Goal: Task Accomplishment & Management: Use online tool/utility

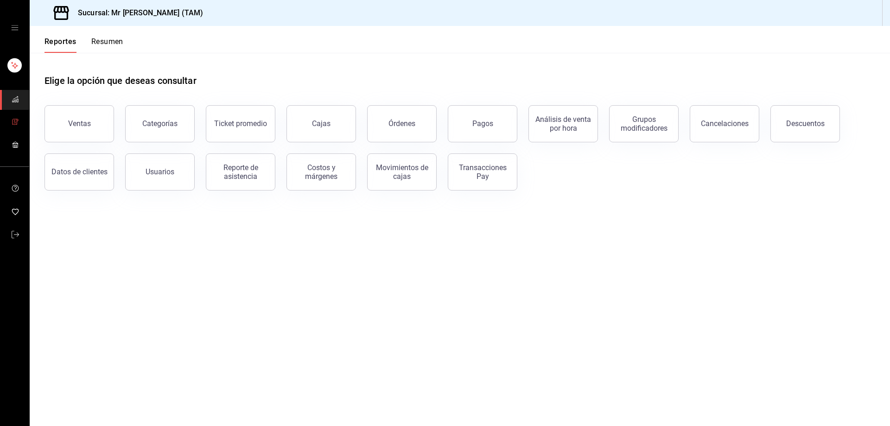
click at [17, 120] on icon "mailbox folders" at bounding box center [15, 122] width 4 height 6
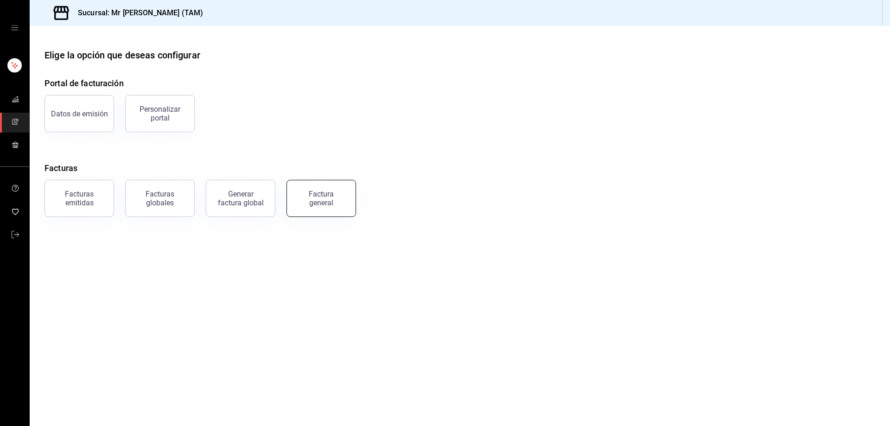
click at [308, 208] on button "Factura general" at bounding box center [322, 198] width 70 height 37
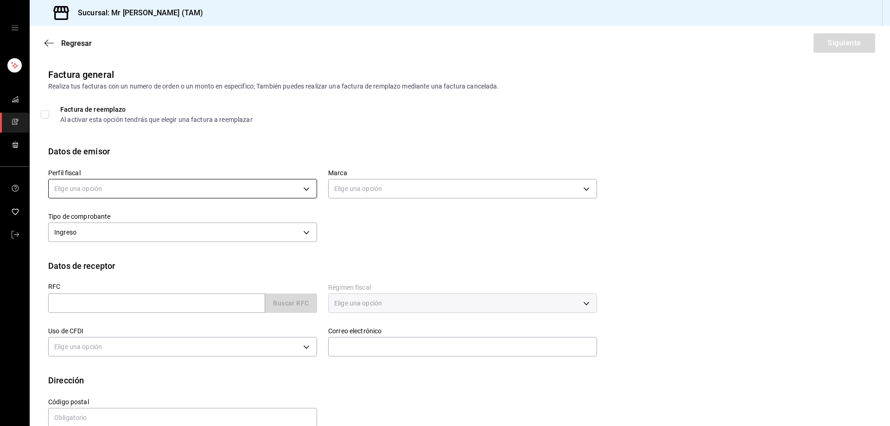
click at [287, 196] on body "Sucursal: Mr Smoky (TAM) Regresar Siguiente Factura general Realiza tus factura…" at bounding box center [445, 213] width 890 height 426
click at [155, 230] on li "LARISSA ITZEL ANG BAUTISTA" at bounding box center [182, 235] width 266 height 17
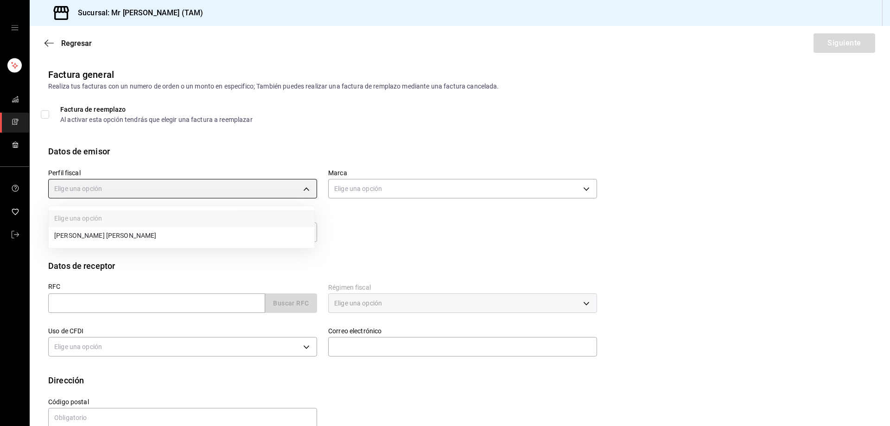
type input "81e23790-b5c9-42c9-a779-7127cee00b47"
type input "7082ddc5-3cea-471a-bd4f-d41619b848f0"
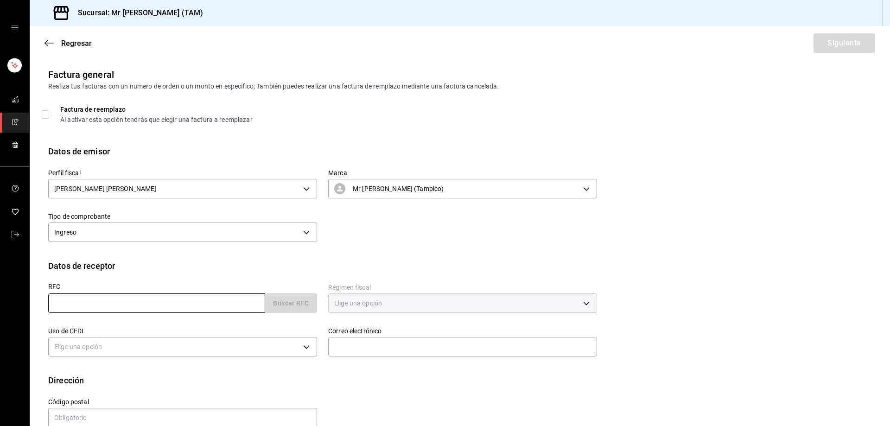
click at [151, 308] on input "text" at bounding box center [156, 302] width 217 height 19
click at [158, 308] on input "text" at bounding box center [156, 302] width 217 height 19
paste input "VIP9211279D5"
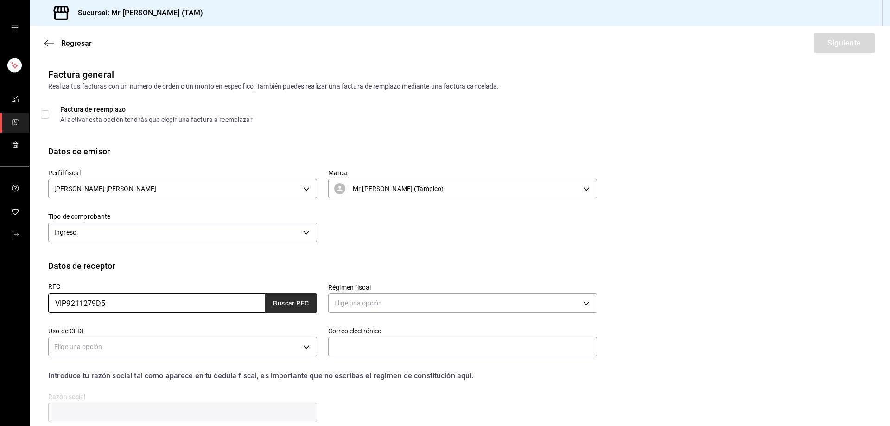
type input "VIP9211279D5"
click at [290, 303] on button "Buscar RFC" at bounding box center [291, 302] width 52 height 19
type input "proyectos11@vip-ingenieria.com"
type input "11870"
type input "V I P INGENIERIA"
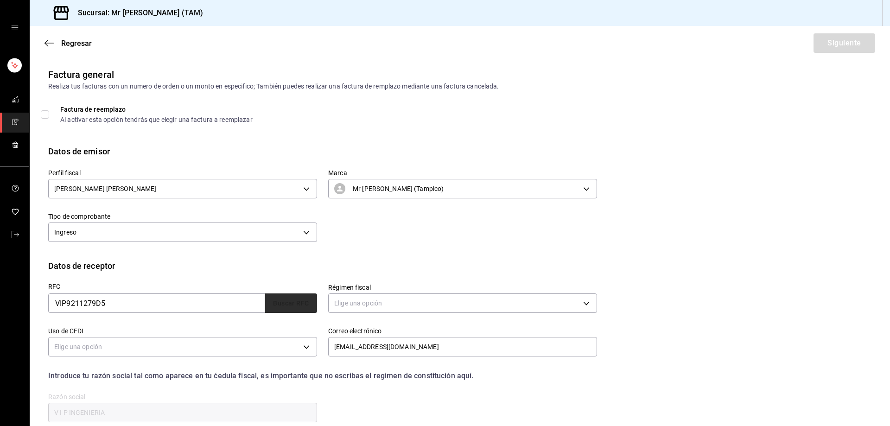
type input "601"
type input "G03"
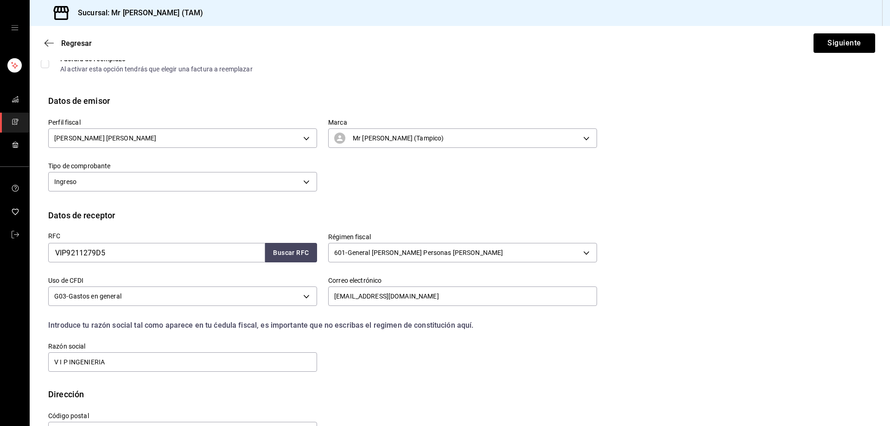
scroll to position [82, 0]
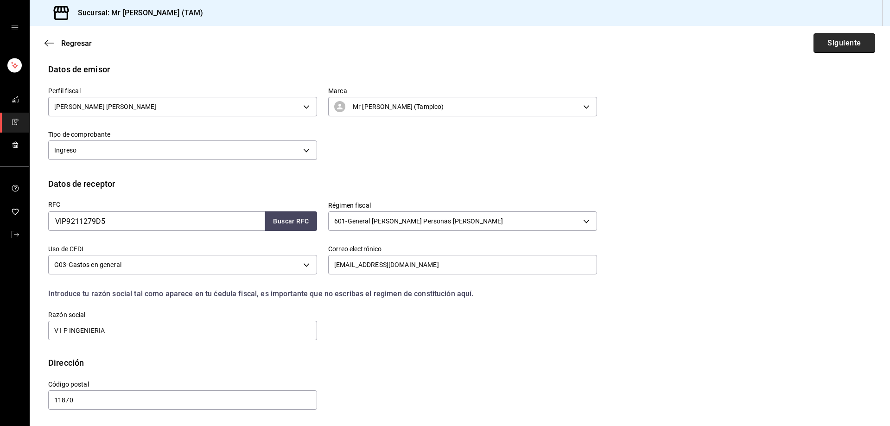
click at [850, 47] on button "Siguiente" at bounding box center [845, 42] width 62 height 19
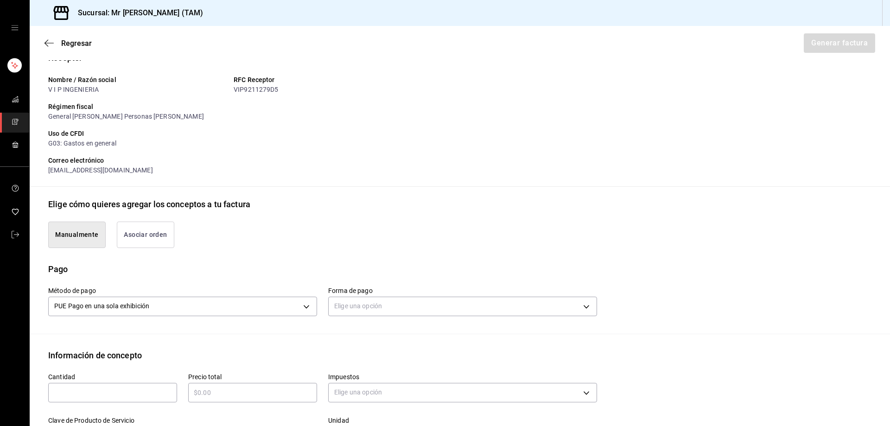
scroll to position [268, 0]
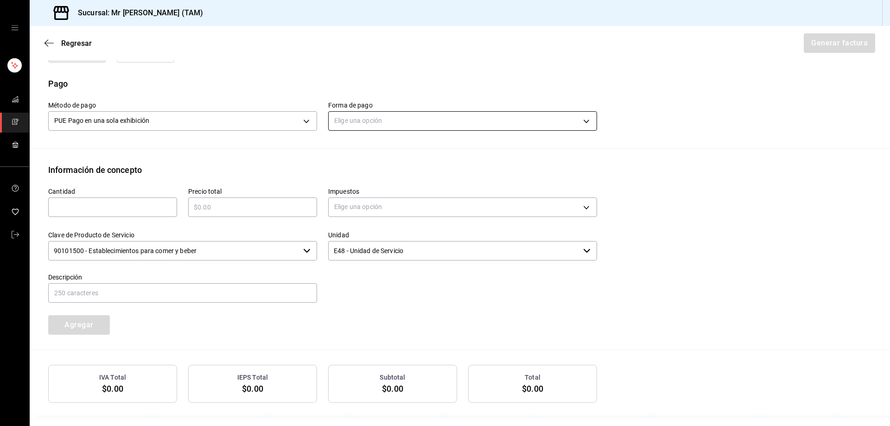
click at [380, 121] on body "Sucursal: Mr Smoky (TAM) Regresar Generar factura Emisor Perfil fiscal LARISSA …" at bounding box center [445, 213] width 890 height 426
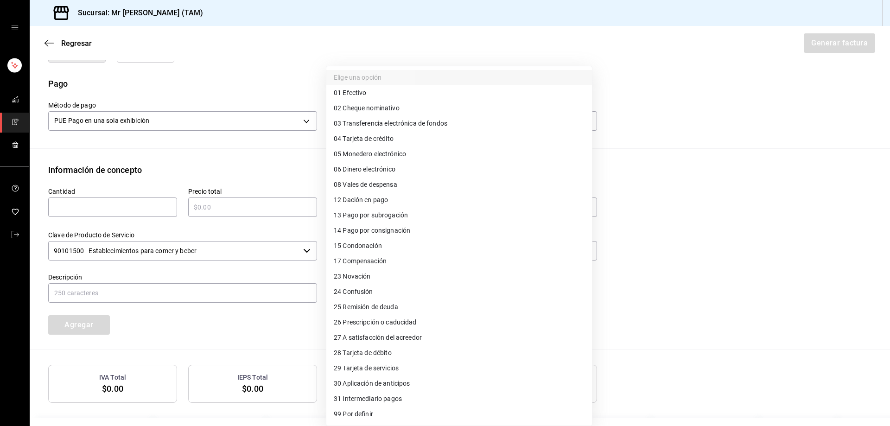
click at [381, 134] on span "04 Tarjeta de crédito" at bounding box center [364, 139] width 60 height 10
type input "04"
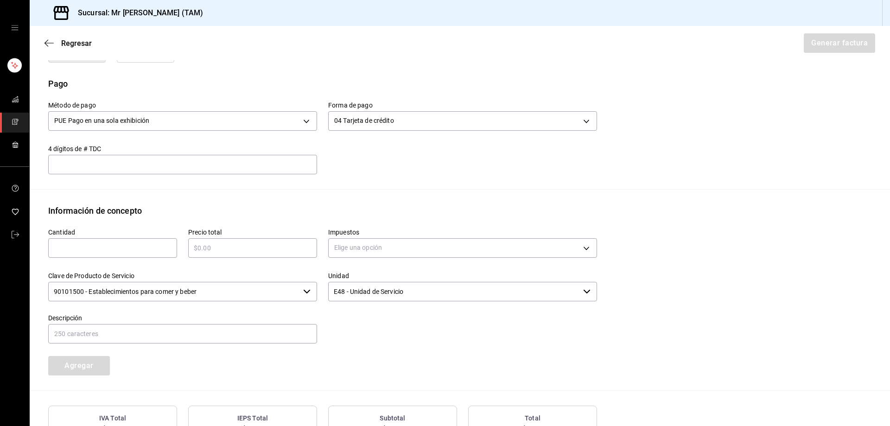
click at [159, 168] on input "text" at bounding box center [182, 164] width 269 height 11
type input "4301"
type input "1"
type input "$475"
click at [335, 248] on body "Sucursal: Mr Smoky (TAM) Regresar Generar factura Emisor Perfil fiscal LARISSA …" at bounding box center [445, 213] width 890 height 426
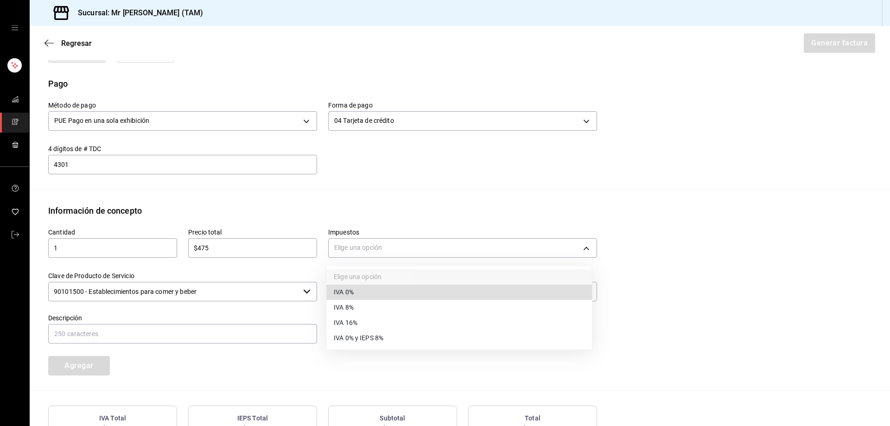
click at [352, 323] on span "IVA 16%" at bounding box center [346, 323] width 24 height 10
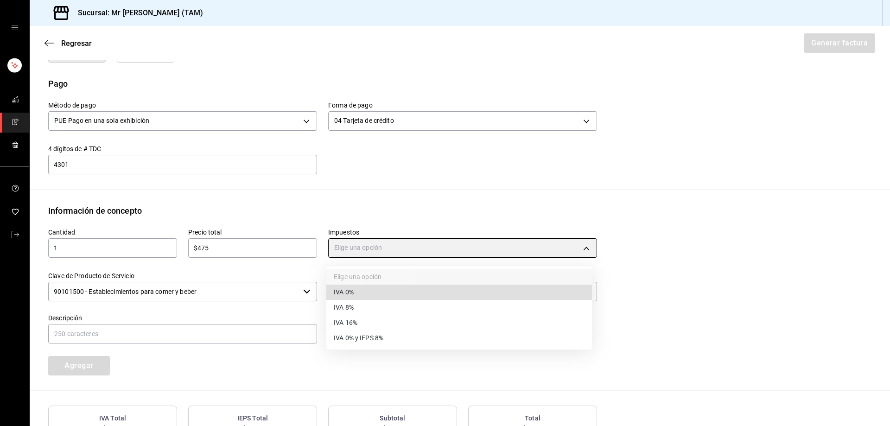
type input "IVA_16"
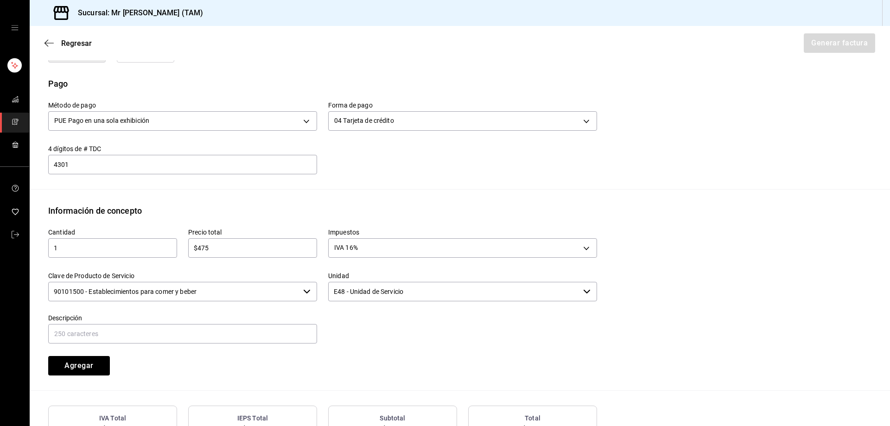
click at [254, 291] on input "90101500 - Establecimientos para comer y beber" at bounding box center [173, 291] width 251 height 19
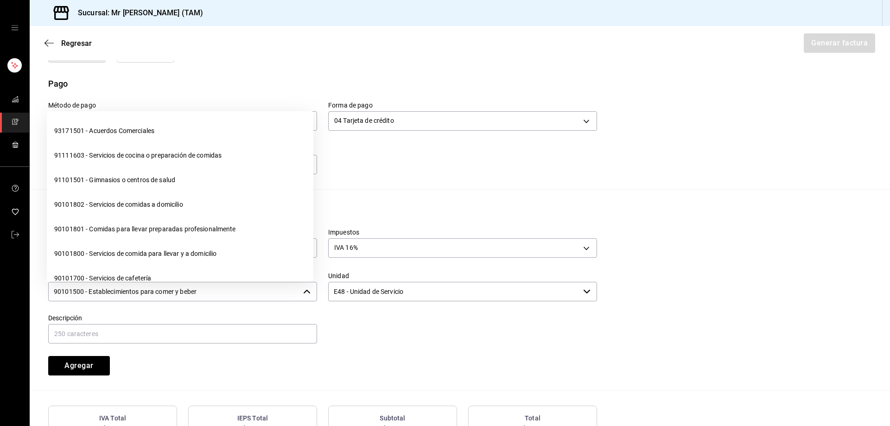
click at [253, 290] on input "90101500 - Establecimientos para comer y beber" at bounding box center [173, 291] width 251 height 19
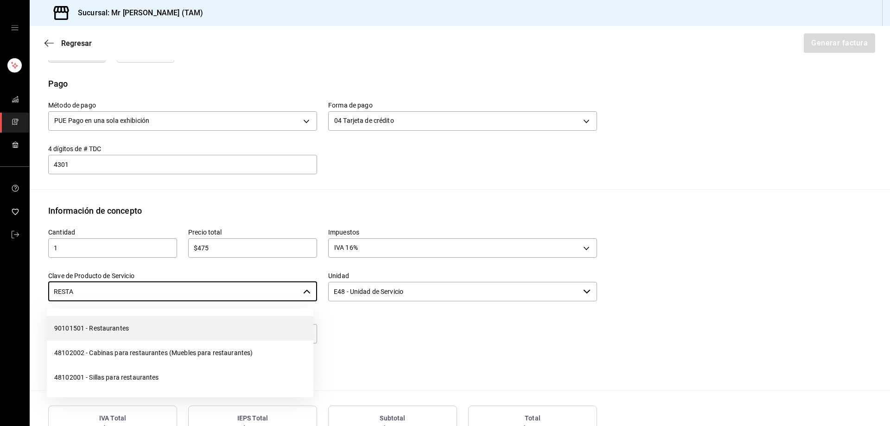
click at [196, 332] on li "90101501 - Restaurantes" at bounding box center [180, 328] width 267 height 25
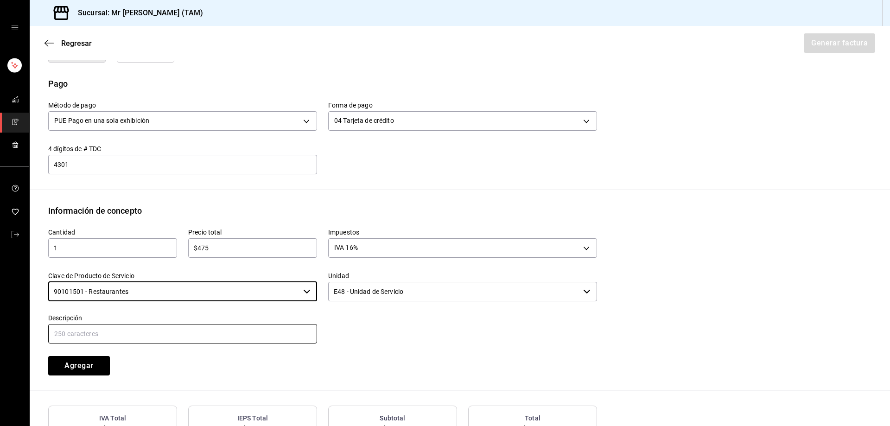
type input "90101501 - Restaurantes"
click at [196, 339] on input "text" at bounding box center [182, 333] width 269 height 19
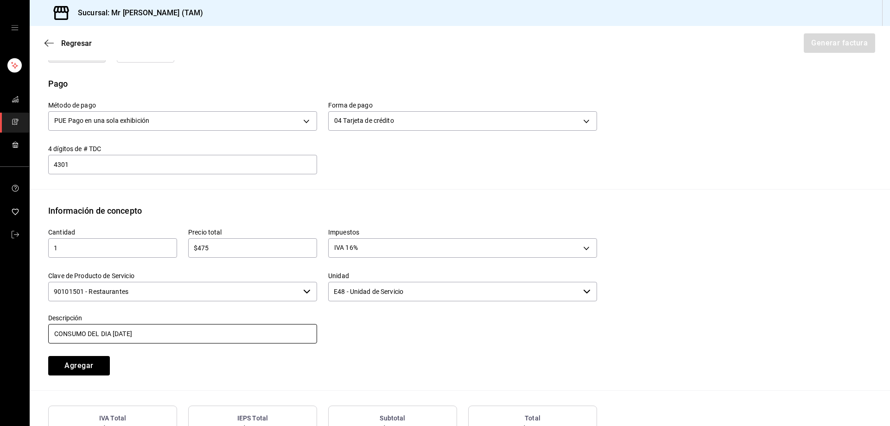
click at [113, 337] on input "CONSUMO DEL DIA 03 AGOSTO 2025" at bounding box center [182, 333] width 269 height 19
type input "CONSUMO DEL DIA 17 AGOSTO 2025"
click at [81, 364] on button "Agregar" at bounding box center [79, 365] width 62 height 19
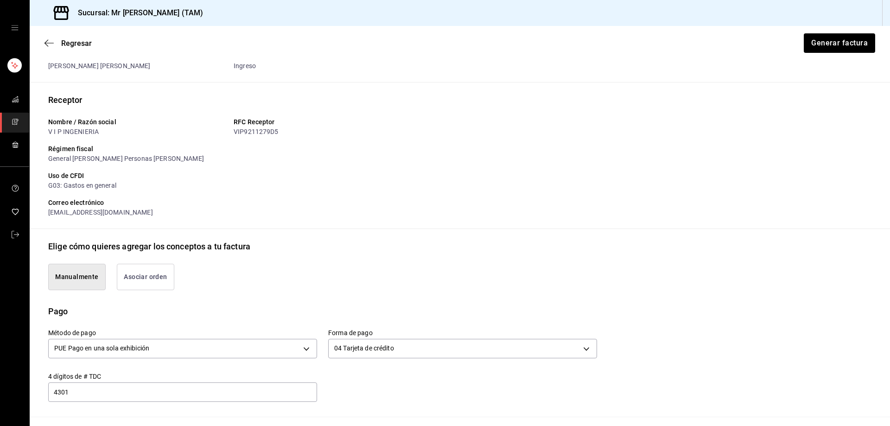
scroll to position [0, 0]
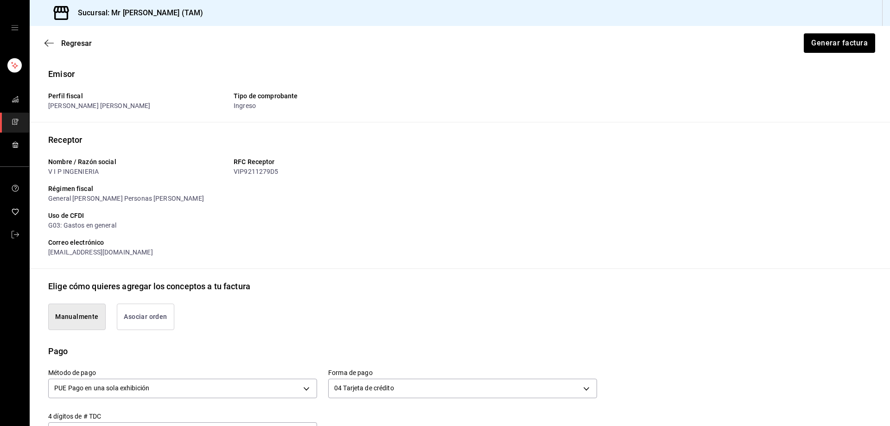
click at [267, 172] on div "VIP9211279D5" at bounding box center [323, 172] width 178 height 10
copy div "VIP9211279D5"
click at [836, 44] on button "Generar factura" at bounding box center [839, 42] width 72 height 19
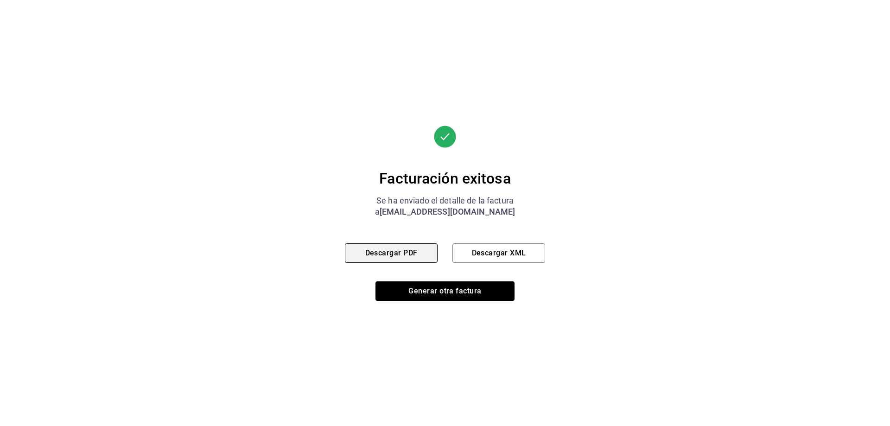
click at [414, 250] on button "Descargar PDF" at bounding box center [391, 252] width 93 height 19
click at [508, 255] on button "Descargar XML" at bounding box center [499, 252] width 93 height 19
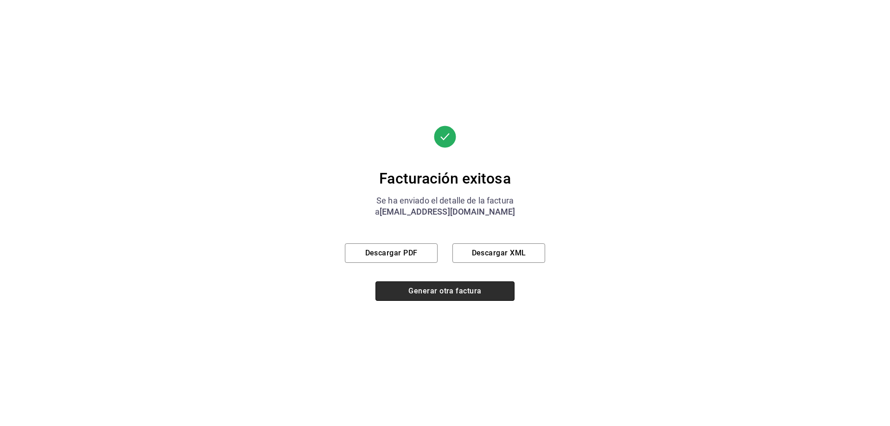
click at [438, 290] on button "Generar otra factura" at bounding box center [445, 290] width 139 height 19
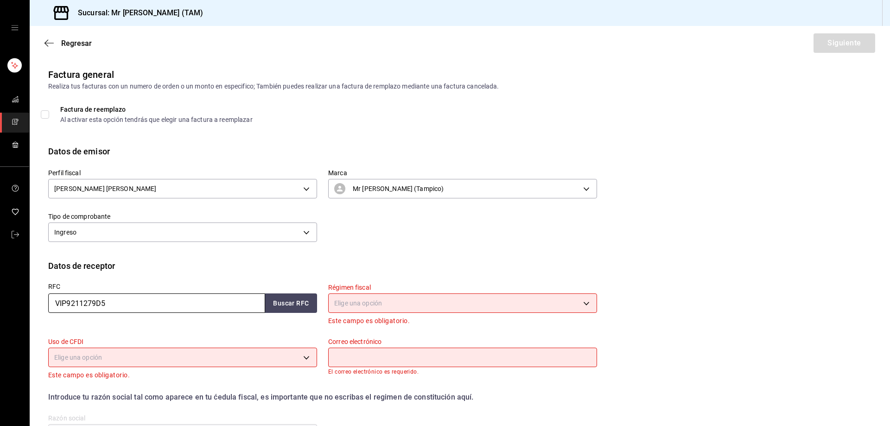
click at [140, 304] on input "VIP9211279D5" at bounding box center [156, 302] width 217 height 19
click at [285, 308] on button "Buscar RFC" at bounding box center [291, 302] width 52 height 19
type input "proyectos11@vip-ingenieria.com"
type input "11870"
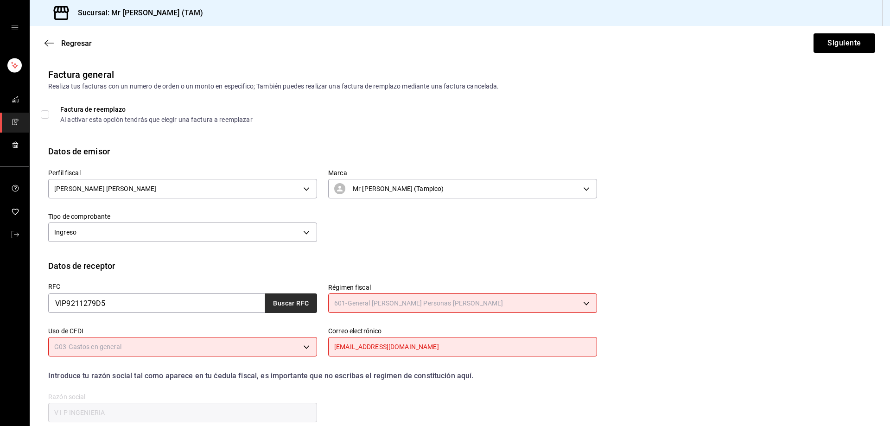
type input "601"
type input "G03"
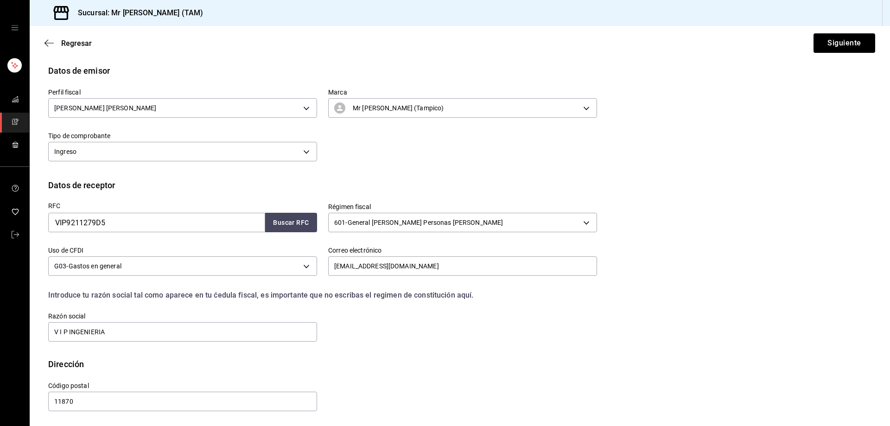
scroll to position [82, 0]
click at [823, 45] on button "Siguiente" at bounding box center [845, 42] width 62 height 19
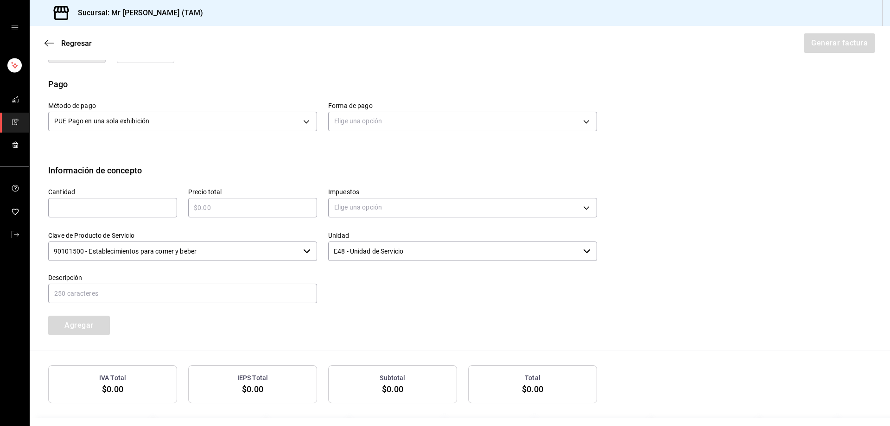
scroll to position [268, 0]
click at [360, 121] on body "Sucursal: Mr Smoky (TAM) Regresar Generar factura Emisor Perfil fiscal LARISSA …" at bounding box center [445, 213] width 890 height 426
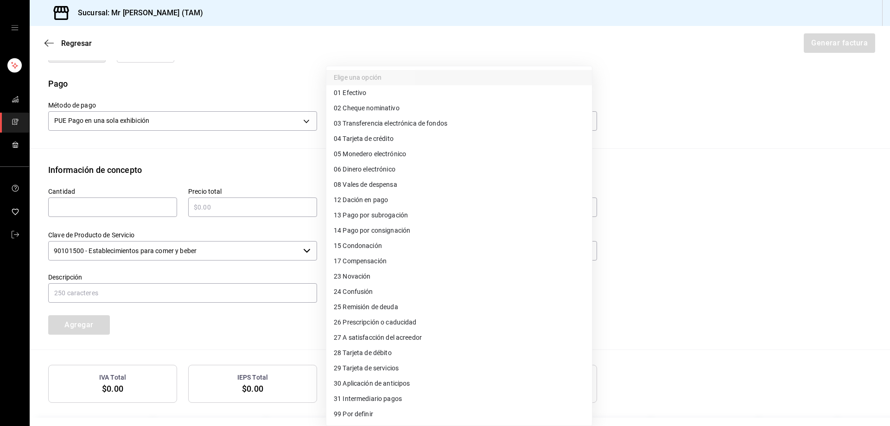
click at [372, 136] on span "04 Tarjeta de crédito" at bounding box center [364, 139] width 60 height 10
type input "04"
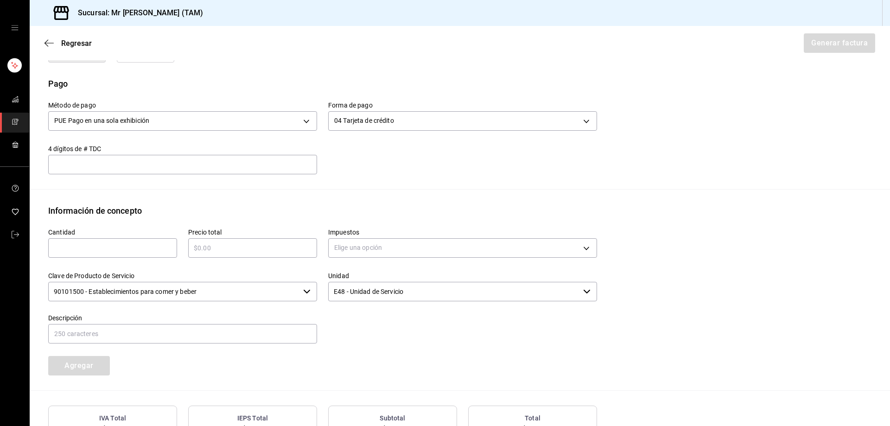
click at [259, 162] on input "text" at bounding box center [182, 164] width 269 height 11
type input "6718"
click at [126, 244] on input "text" at bounding box center [112, 247] width 129 height 11
type input "1"
type input "$475"
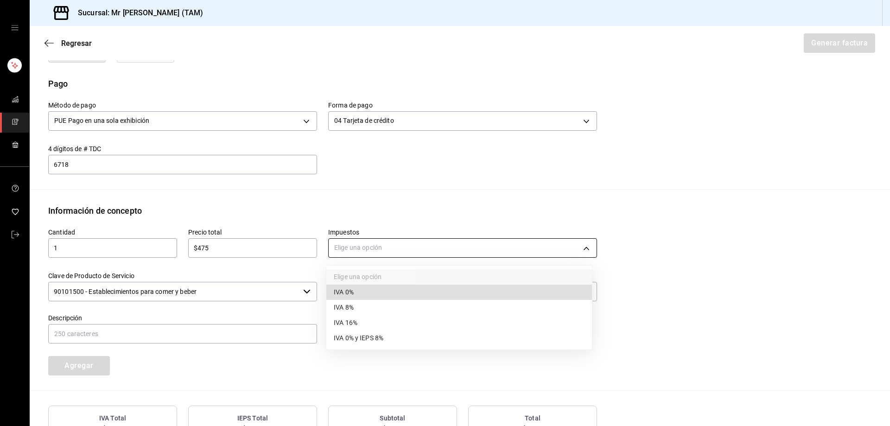
click at [374, 253] on body "Sucursal: Mr Smoky (TAM) Regresar Generar factura Emisor Perfil fiscal LARISSA …" at bounding box center [445, 213] width 890 height 426
click at [345, 315] on li "IVA 16%" at bounding box center [459, 322] width 266 height 15
type input "IVA_16"
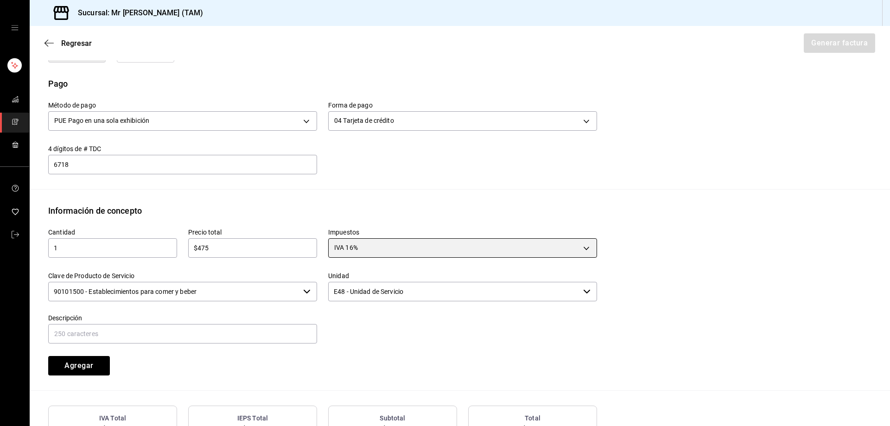
click at [290, 279] on div "Clave de Producto de Servicio 90101500 - Establecimientos para comer y beber ​" at bounding box center [182, 287] width 269 height 31
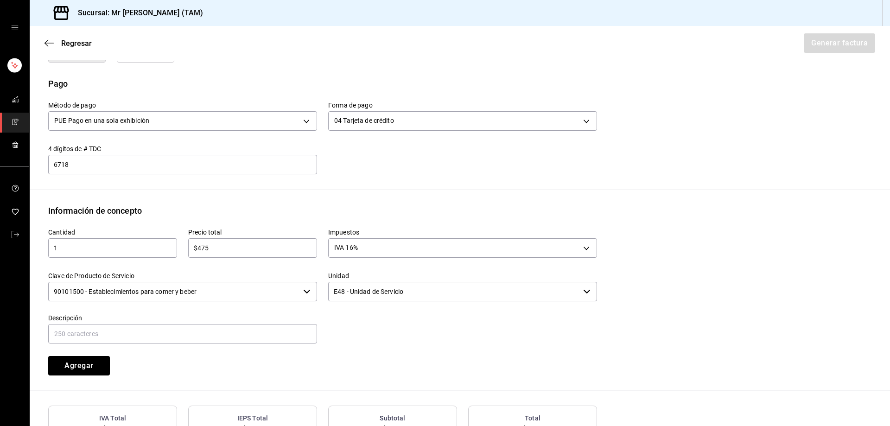
click at [290, 282] on input "90101500 - Establecimientos para comer y beber" at bounding box center [173, 291] width 251 height 19
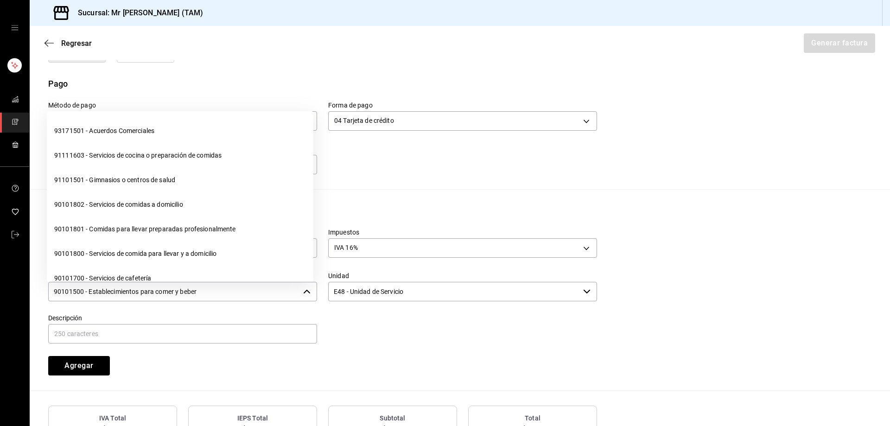
click at [289, 282] on input "90101500 - Establecimientos para comer y beber" at bounding box center [173, 291] width 251 height 19
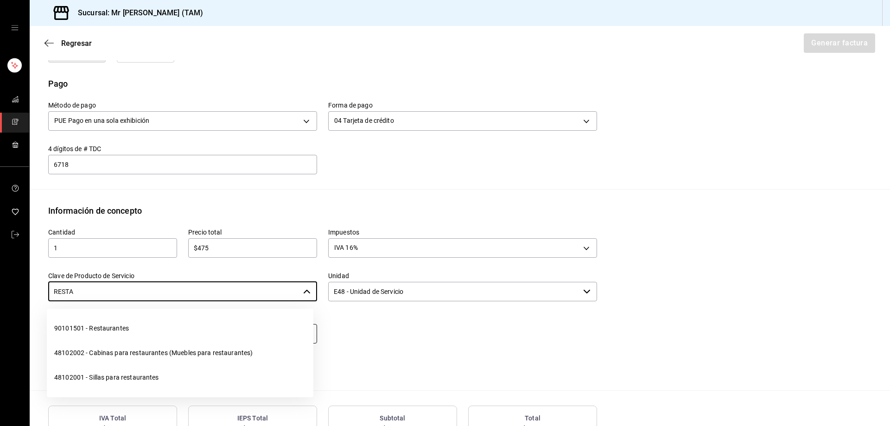
click at [186, 332] on li "90101501 - Restaurantes" at bounding box center [180, 328] width 267 height 25
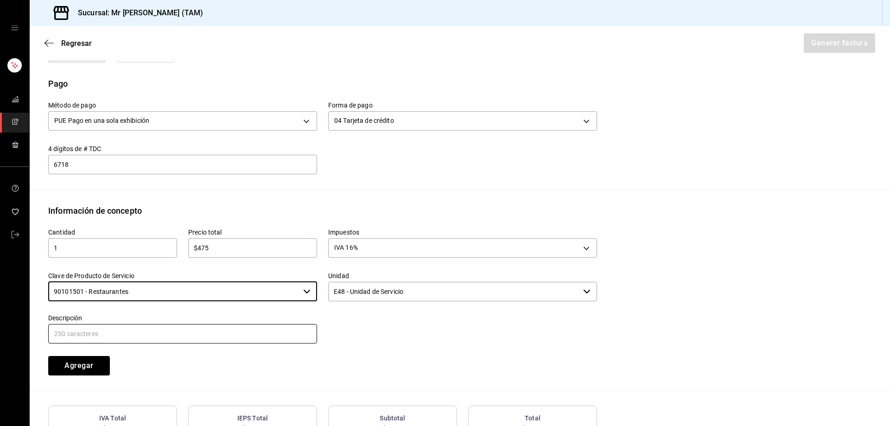
type input "90101501 - Restaurantes"
click at [186, 332] on input "text" at bounding box center [182, 333] width 269 height 19
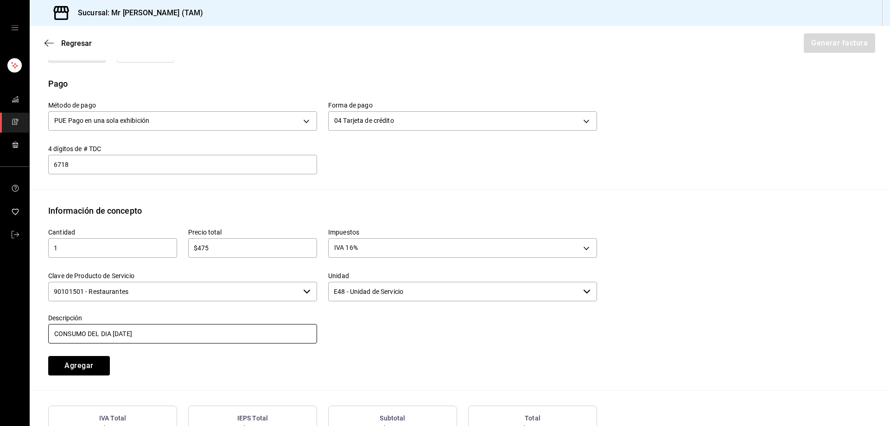
click at [118, 328] on input "CONSUMO DEL DIA 14 AGOSTO 2025" at bounding box center [182, 333] width 269 height 19
type input "CONSUMO DEL DIA 17 AGOSTO 2025"
click at [171, 331] on input "CONSUMO DEL DIA 17 AGOSTO 2025" at bounding box center [182, 333] width 269 height 19
click at [76, 368] on button "Agregar" at bounding box center [79, 365] width 62 height 19
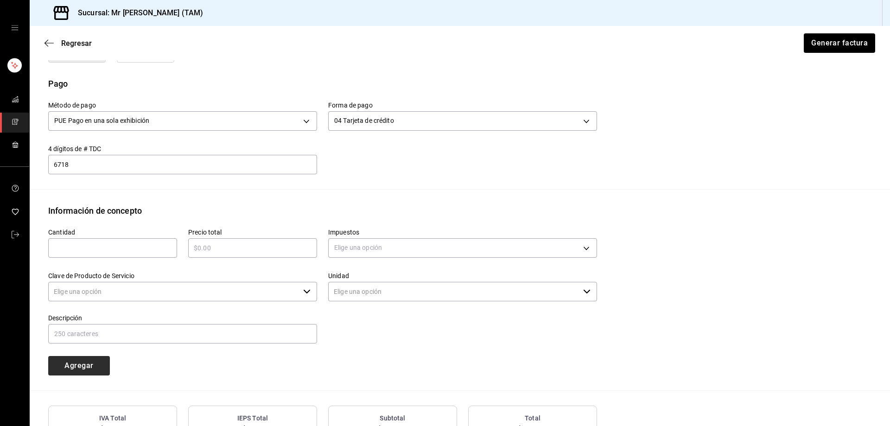
type input "90101500 - Establecimientos para comer y beber"
type input "E48 - Unidad de Servicio"
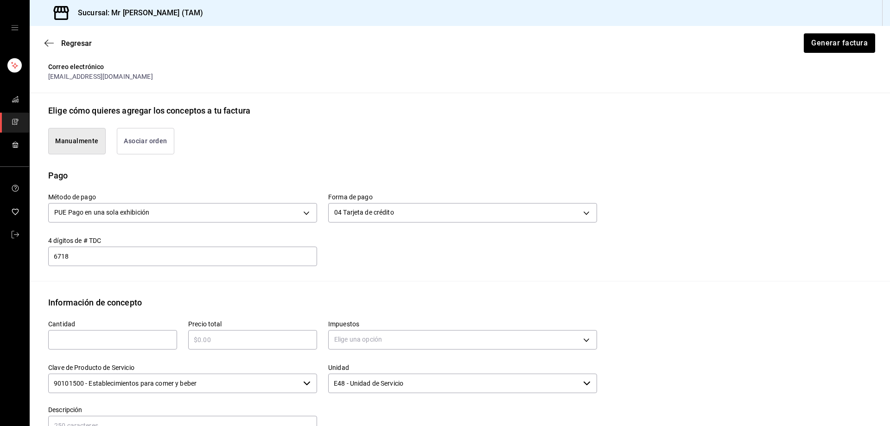
scroll to position [185, 0]
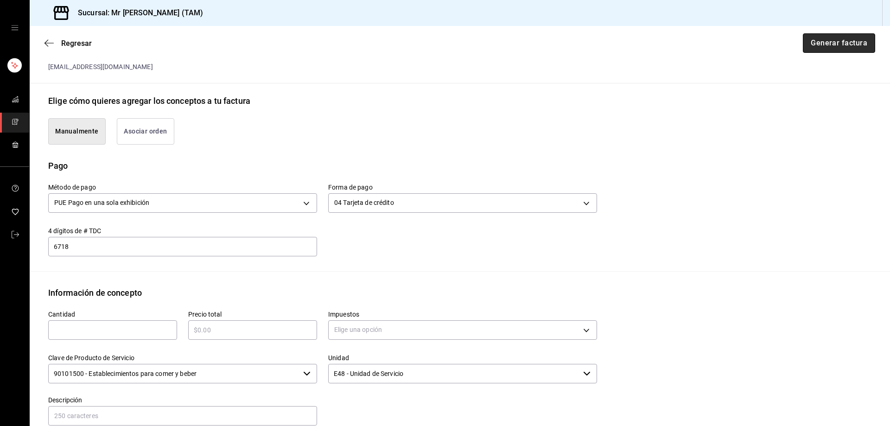
click at [810, 43] on button "Generar factura" at bounding box center [839, 42] width 72 height 19
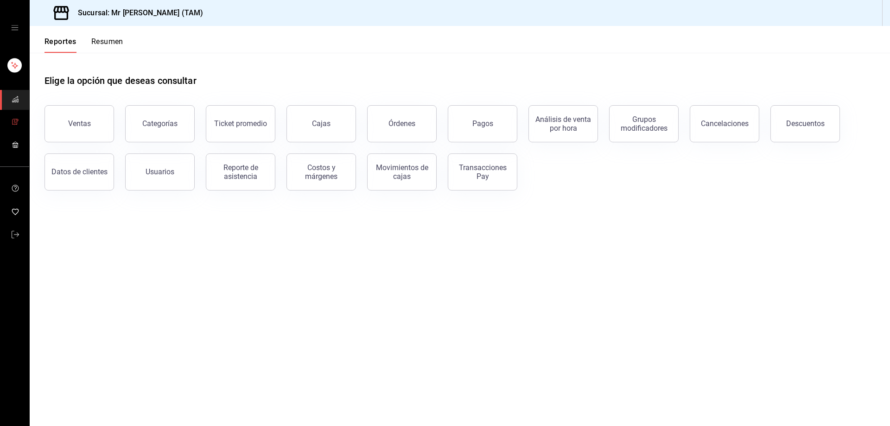
click at [12, 124] on icon "mailbox folders" at bounding box center [15, 121] width 7 height 7
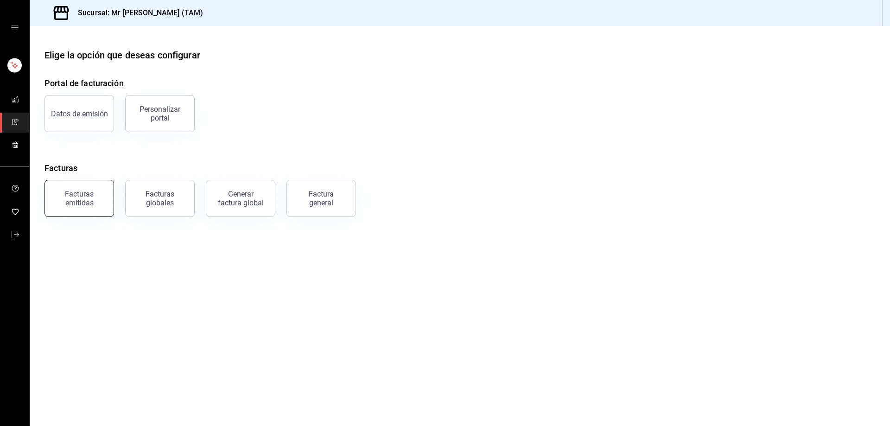
click at [97, 193] on div "Facturas emitidas" at bounding box center [79, 199] width 57 height 18
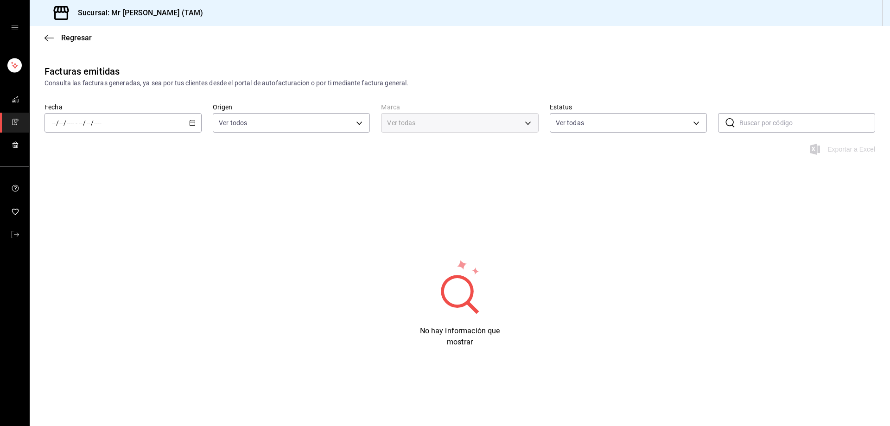
type input "ORDER_INVOICE,GENERAL_INVOICE"
type input "ACTIVE,PENDING_CANCELLATION,CANCELLED,PRE_CANCELLED"
type input "7082ddc5-3cea-471a-bd4f-d41619b848f0,bc9a0e64-aa29-4e82-8e21-4ca092c701c3"
click at [77, 156] on li "Hoy" at bounding box center [88, 150] width 87 height 21
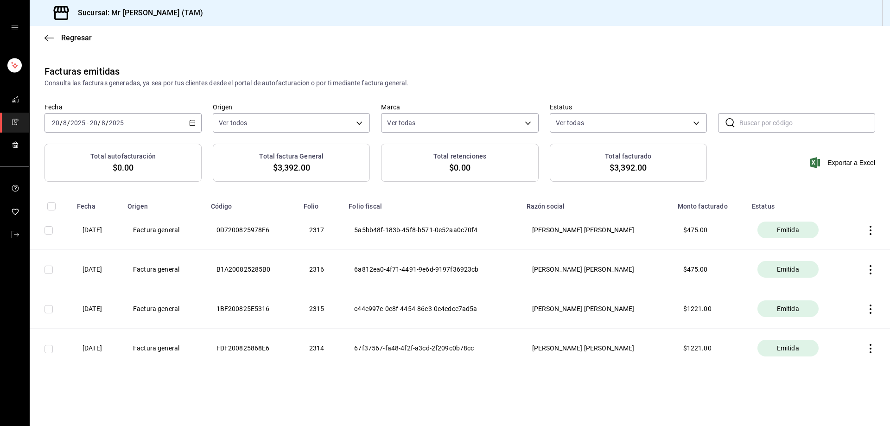
click at [241, 271] on th "B1A200825285B0" at bounding box center [251, 269] width 93 height 39
click at [336, 274] on th "2316" at bounding box center [320, 269] width 45 height 39
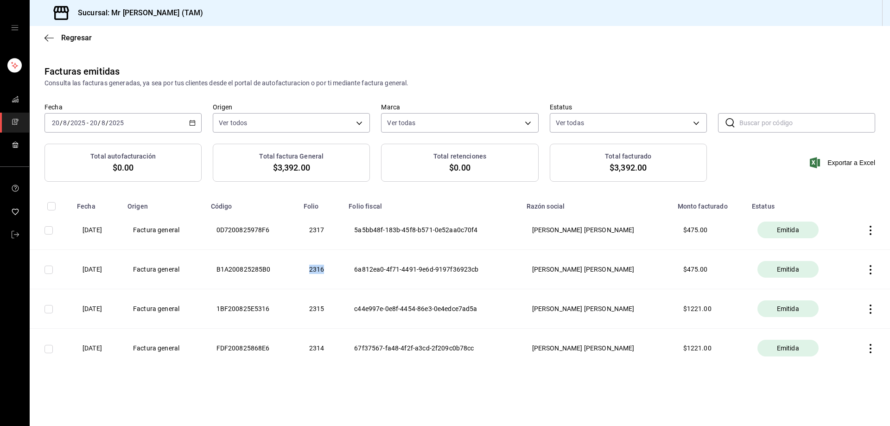
click at [382, 228] on th "5a5bb48f-183b-45f8-b571-0e52aa0c70f4" at bounding box center [432, 230] width 178 height 39
copy th "5a5bb48f-183b-45f8-b571-0e52aa0c70f4"
click at [872, 227] on icon "button" at bounding box center [870, 230] width 9 height 9
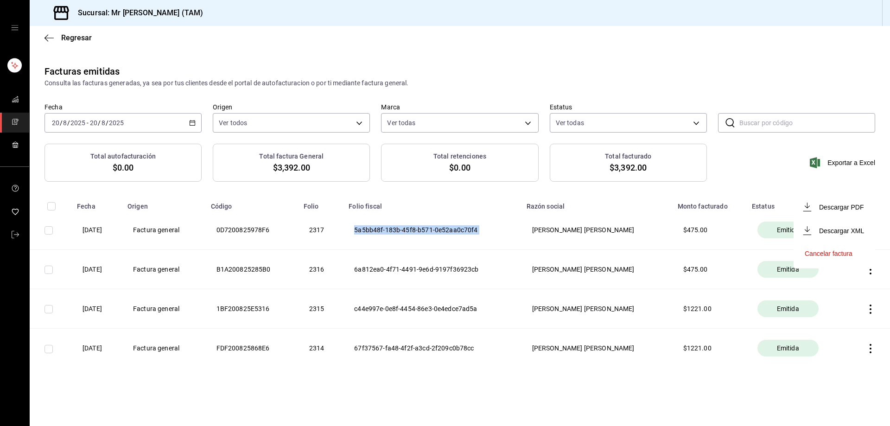
click at [836, 213] on li "Descargar PDF" at bounding box center [835, 207] width 82 height 24
click at [868, 230] on icon "button" at bounding box center [870, 230] width 9 height 9
click at [845, 207] on div "Descargar PDF" at bounding box center [841, 207] width 45 height 7
click at [869, 231] on icon "button" at bounding box center [870, 230] width 9 height 9
click at [838, 229] on div "Descargar XML" at bounding box center [841, 230] width 45 height 7
